Goal: Task Accomplishment & Management: Manage account settings

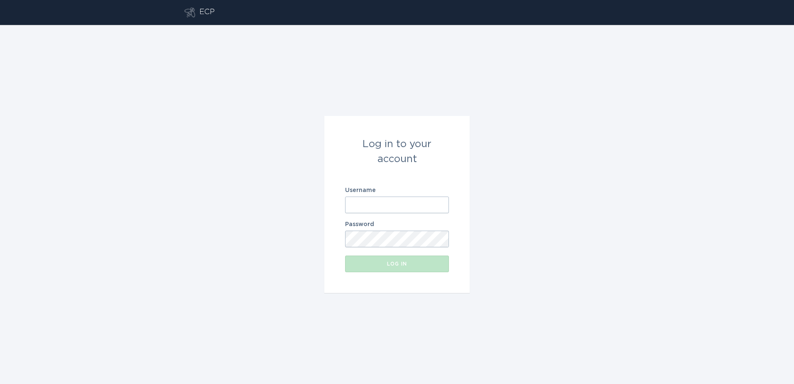
click at [365, 206] on input "Username" at bounding box center [397, 204] width 104 height 17
type input "[EMAIL_ADDRESS][DOMAIN_NAME]"
click at [356, 260] on button "Log in" at bounding box center [397, 263] width 104 height 17
